Goal: Task Accomplishment & Management: Use online tool/utility

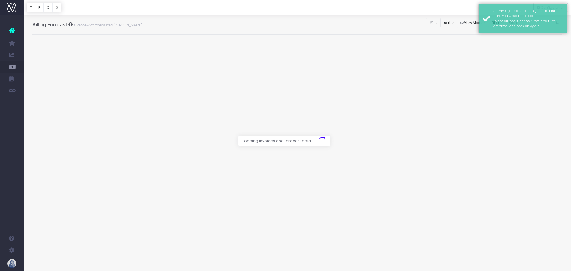
click at [452, 6] on div at bounding box center [297, 7] width 547 height 15
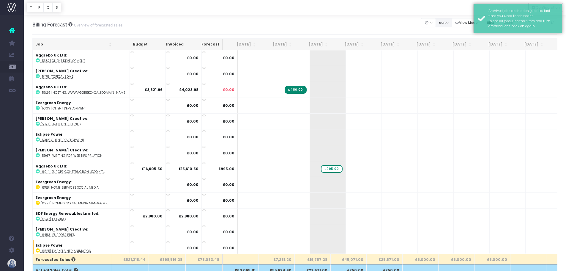
click at [444, 23] on button "sort" at bounding box center [444, 22] width 16 height 9
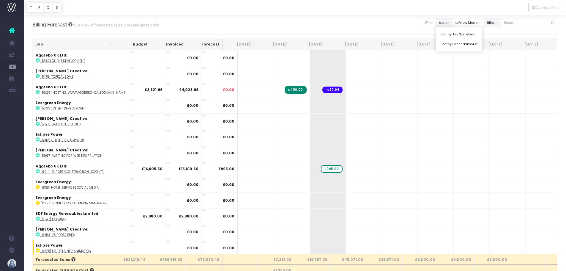
click at [490, 23] on button "filter" at bounding box center [492, 22] width 17 height 9
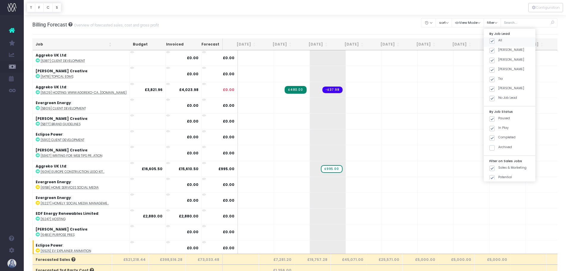
click at [493, 42] on span at bounding box center [492, 40] width 5 height 5
click at [499, 42] on input "All" at bounding box center [501, 40] width 4 height 4
checkbox input "false"
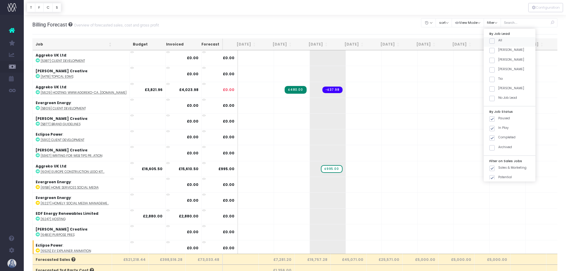
checkbox input "false"
click at [494, 52] on span at bounding box center [492, 50] width 5 height 5
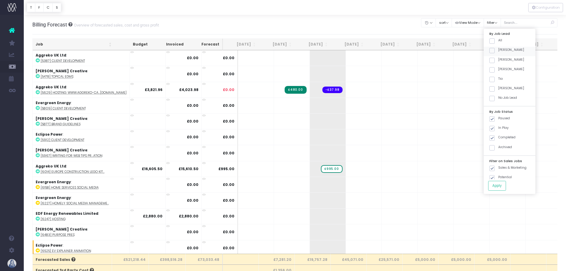
click at [499, 51] on input "[PERSON_NAME]" at bounding box center [501, 50] width 4 height 4
checkbox input "true"
click at [495, 184] on button "Apply" at bounding box center [497, 186] width 18 height 10
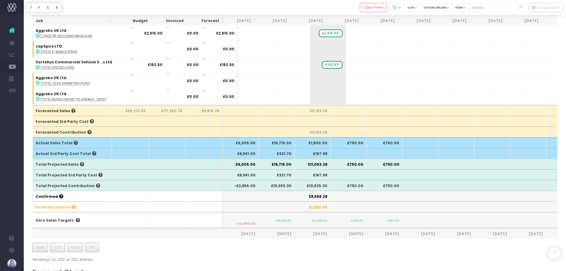
scroll to position [89, 0]
